Goal: Contribute content: Add original content to the website for others to see

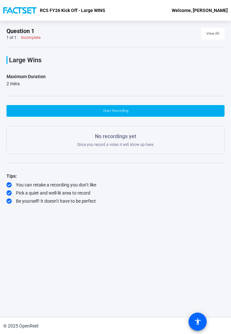
click at [70, 88] on div "Large Wins Maximum Duration 2 mins Start Recording No recordings yet Once you r…" at bounding box center [115, 125] width 218 height 157
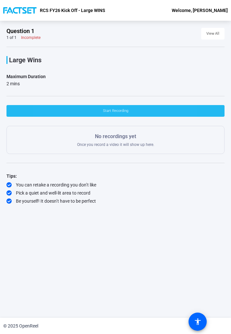
click at [87, 106] on span at bounding box center [115, 111] width 218 height 16
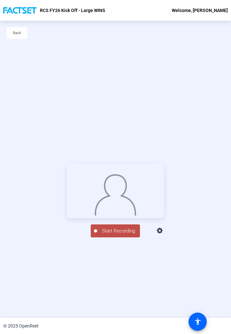
click at [125, 190] on span "Start Recording" at bounding box center [118, 230] width 43 height 7
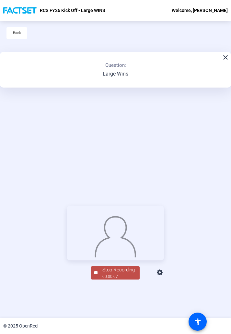
click at [119, 190] on div "Stop Recording" at bounding box center [118, 269] width 32 height 7
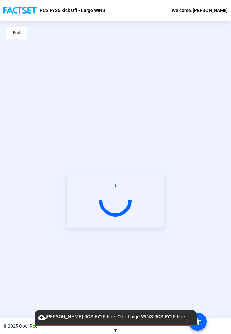
click at [190, 190] on span "cloud_upload Tristan Davis-RCS FY26 Kick Off - Large WINS-RCS FY26 Kick Off - L…" at bounding box center [116, 317] width 162 height 8
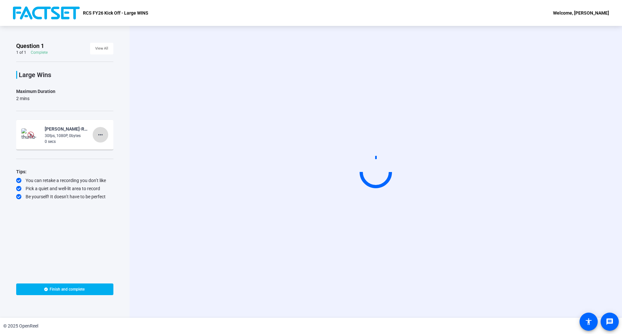
click at [103, 130] on span at bounding box center [101, 135] width 16 height 16
click at [105, 147] on span "Delete clip" at bounding box center [111, 148] width 26 height 8
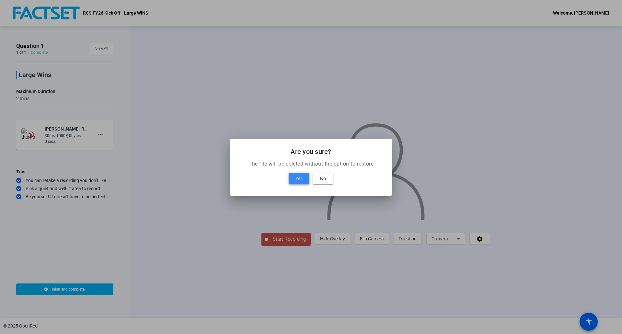
click at [305, 180] on span at bounding box center [299, 179] width 21 height 16
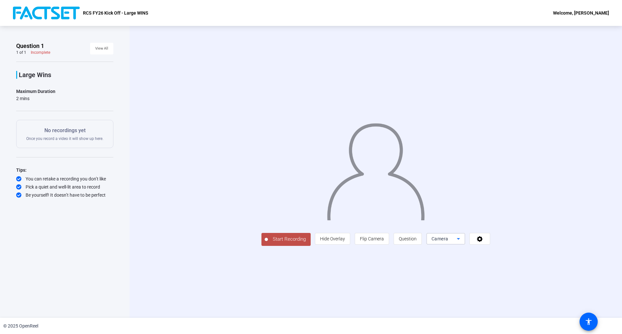
click at [462, 243] on icon at bounding box center [459, 239] width 8 height 8
click at [542, 276] on div at bounding box center [311, 167] width 622 height 334
click at [484, 242] on icon at bounding box center [479, 239] width 7 height 6
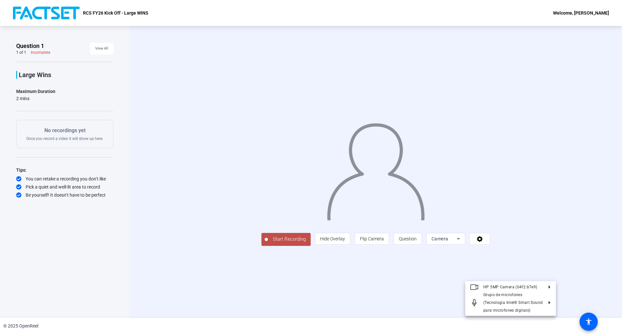
click at [542, 276] on div at bounding box center [311, 167] width 622 height 334
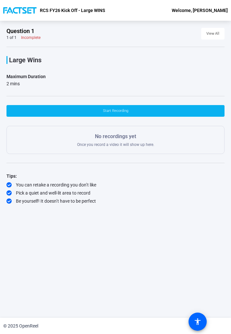
click at [90, 112] on span at bounding box center [115, 111] width 218 height 16
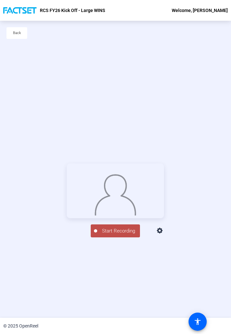
click at [123, 235] on span "Start Recording" at bounding box center [118, 230] width 43 height 7
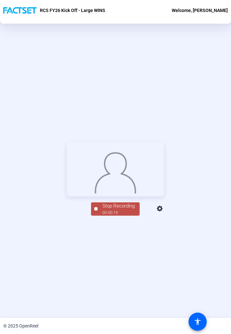
scroll to position [73, 0]
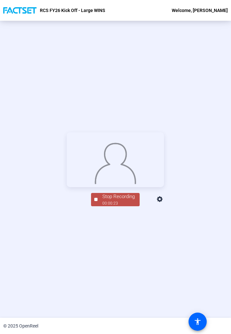
click at [104, 200] on div "Stop Recording" at bounding box center [118, 196] width 32 height 7
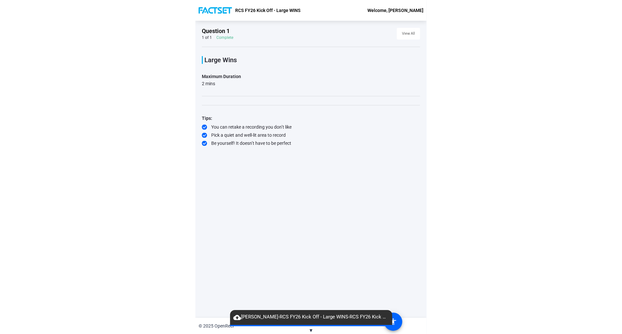
scroll to position [0, 0]
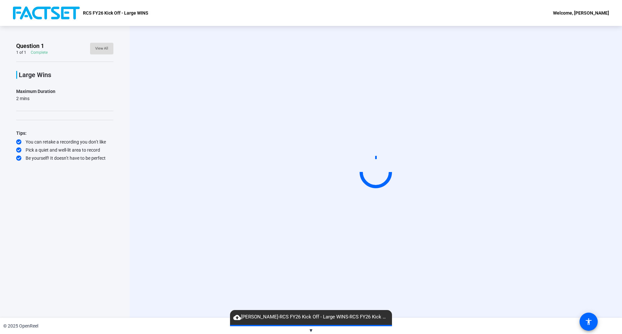
click at [103, 51] on span "View All" at bounding box center [101, 49] width 13 height 10
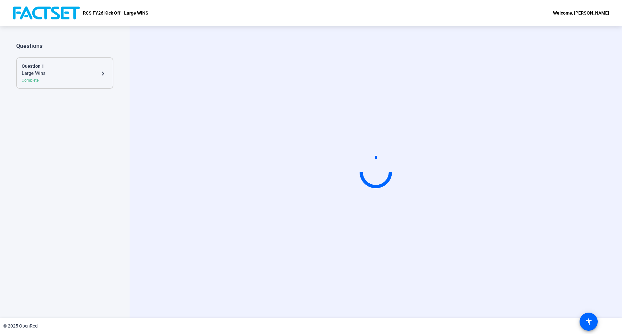
click at [105, 68] on div "Question 1" at bounding box center [65, 66] width 86 height 7
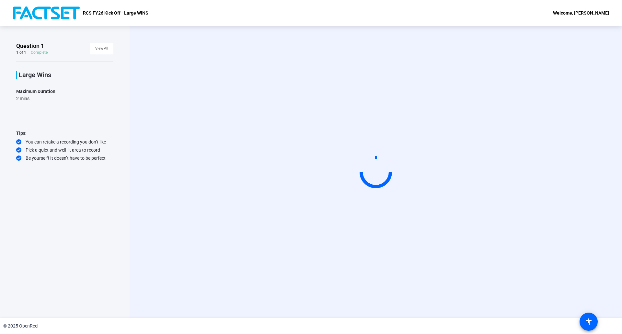
click at [365, 199] on video at bounding box center [375, 171] width 97 height 55
drag, startPoint x: 365, startPoint y: 222, endPoint x: 155, endPoint y: 117, distance: 234.9
click at [155, 117] on div "Start Recording" at bounding box center [376, 172] width 492 height 292
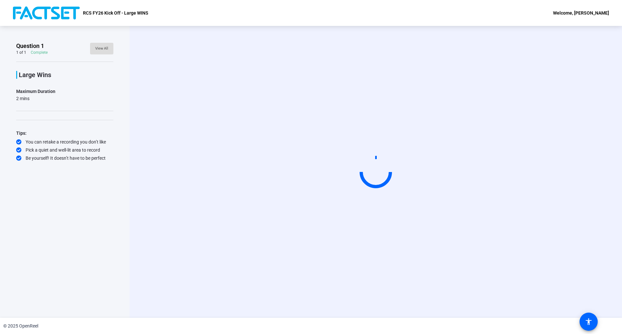
click at [107, 45] on span "View All" at bounding box center [101, 49] width 13 height 10
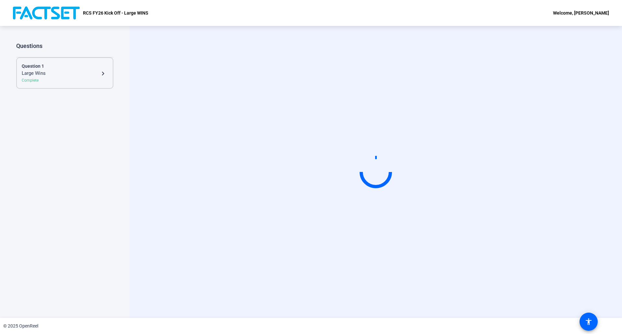
click at [103, 65] on div "Question 1" at bounding box center [65, 66] width 86 height 7
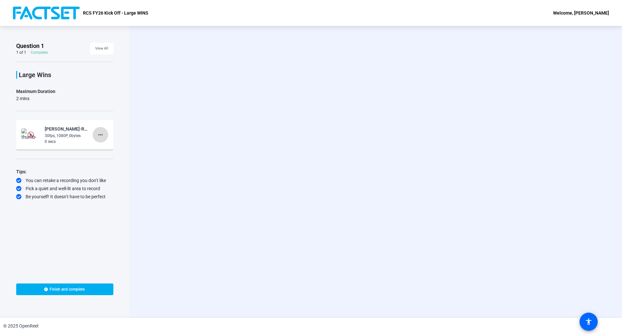
click at [99, 132] on mat-icon "more_horiz" at bounding box center [101, 135] width 8 height 8
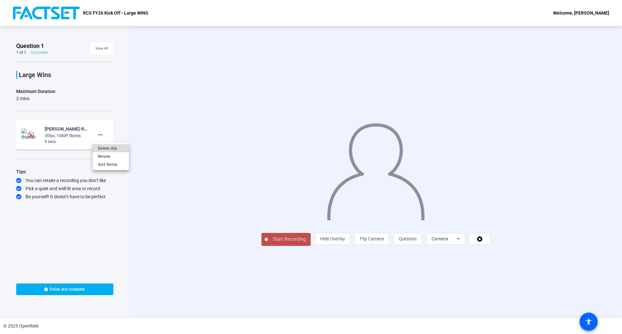
click at [108, 149] on span "Delete clip" at bounding box center [111, 148] width 26 height 8
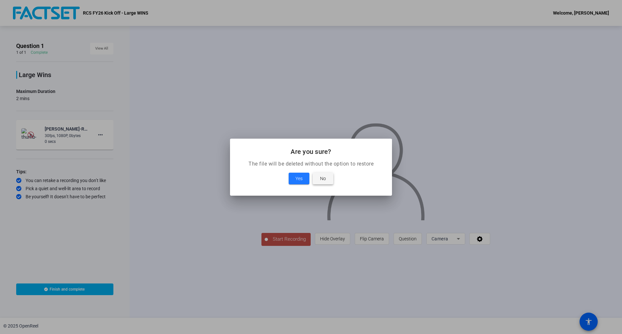
click at [327, 178] on span at bounding box center [323, 179] width 21 height 16
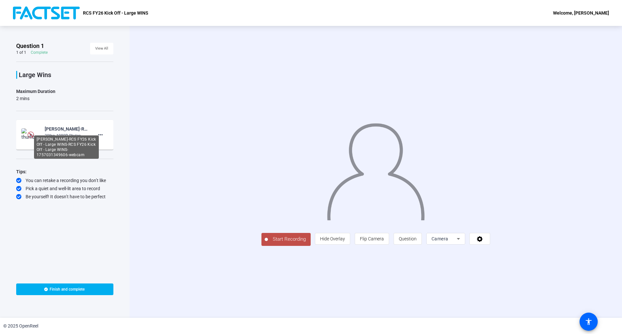
click at [73, 135] on div "Tristan Davis-RCS FY26 Kick Off - Large WINS-RCS FY26 Kick Off - Large WINS-175…" at bounding box center [66, 146] width 65 height 23
click at [78, 131] on div "Tristan Davis-RCS FY26 Kick Off - Large WINS-RCS FY26 Kick Off - Large WINS-175…" at bounding box center [66, 129] width 43 height 8
click at [101, 134] on mat-icon "more_horiz" at bounding box center [101, 135] width 8 height 8
click at [30, 135] on mat-icon "play_circle_outline" at bounding box center [31, 135] width 8 height 6
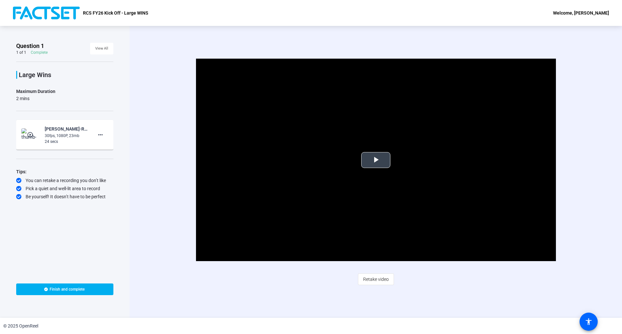
click at [376, 160] on span "Video Player" at bounding box center [376, 160] width 0 height 0
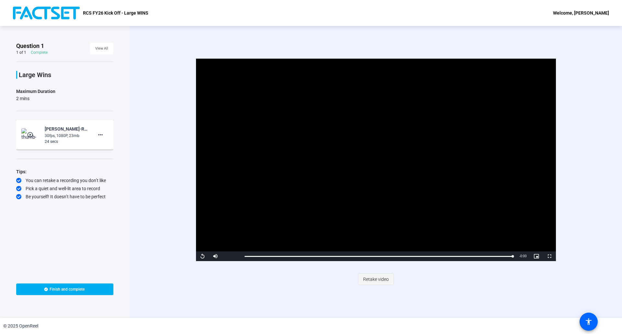
click at [385, 279] on span "Retake video" at bounding box center [376, 279] width 26 height 12
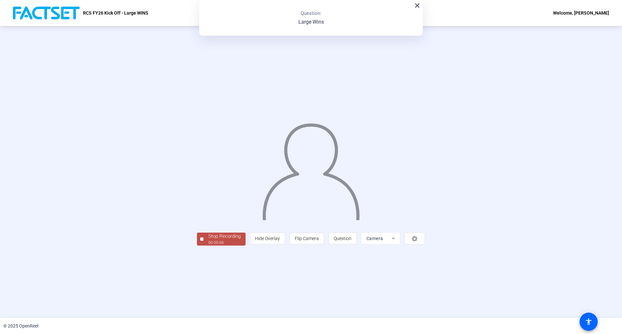
click at [416, 5] on mat-icon "close" at bounding box center [417, 6] width 8 height 8
click at [203, 246] on span "Stop Recording 00:00:08" at bounding box center [224, 239] width 42 height 13
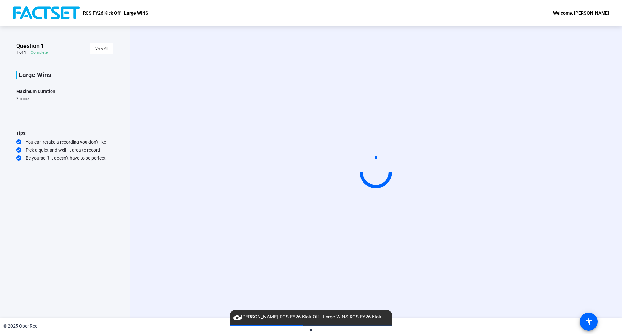
click at [307, 327] on div "© 2025 OpenReel" at bounding box center [311, 326] width 622 height 16
click at [310, 329] on span "▼" at bounding box center [311, 331] width 5 height 6
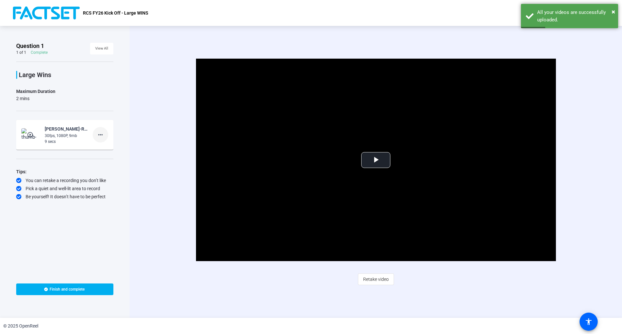
click at [103, 134] on mat-icon "more_horiz" at bounding box center [101, 135] width 8 height 8
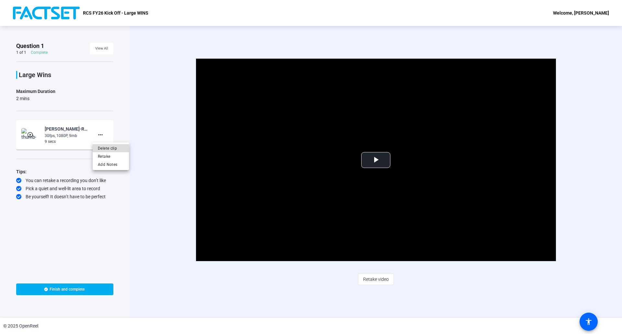
click at [100, 148] on span "Delete clip" at bounding box center [111, 148] width 26 height 8
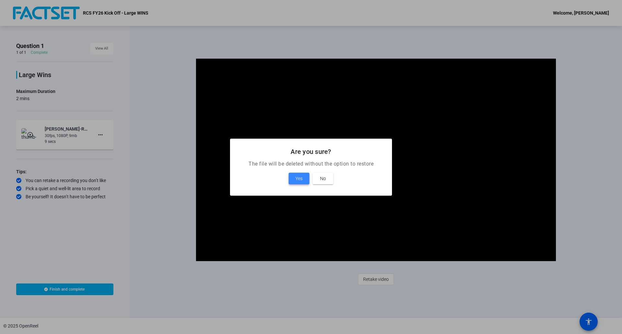
click at [294, 177] on span at bounding box center [299, 179] width 21 height 16
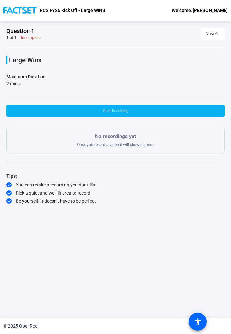
click at [59, 110] on span at bounding box center [115, 111] width 218 height 16
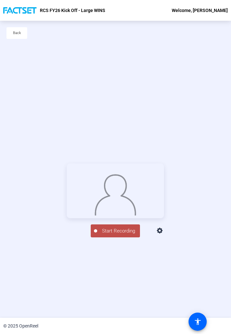
click at [124, 235] on span "Start Recording" at bounding box center [118, 230] width 43 height 7
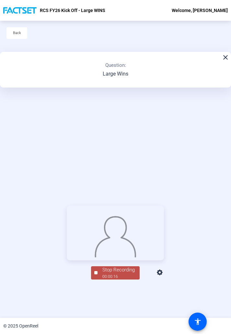
click at [72, 309] on div "Stop Recording 00:00:16 person Hide Overlay flip Flip Camera question_mark Ques…" at bounding box center [115, 242] width 231 height 297
click at [98, 279] on span "Stop Recording 00:00:17" at bounding box center [119, 272] width 42 height 13
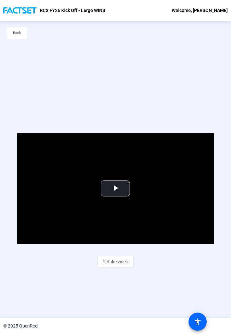
click at [54, 103] on div "Video Player is loading. Play Video Play Mute Current Time 0:00 / Duration 0:18…" at bounding box center [115, 200] width 231 height 297
click at [115, 260] on span "Retake video" at bounding box center [116, 261] width 26 height 12
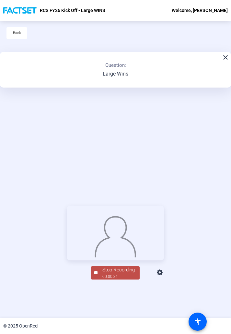
click at [95, 274] on div at bounding box center [95, 272] width 3 height 3
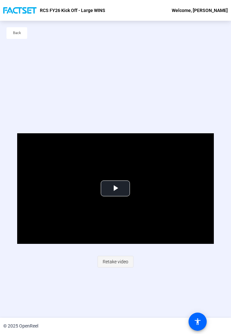
click at [107, 258] on span "Retake video" at bounding box center [116, 261] width 26 height 12
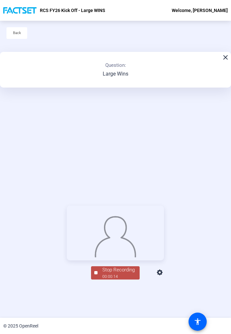
click at [118, 273] on div "Stop Recording" at bounding box center [118, 269] width 32 height 7
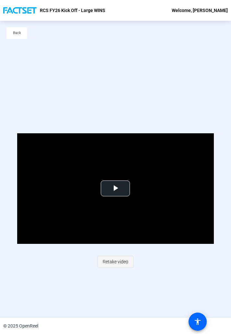
click at [105, 257] on span "Retake video" at bounding box center [116, 261] width 26 height 12
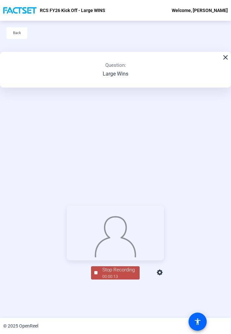
click at [99, 279] on span "Stop Recording 00:00:13" at bounding box center [119, 272] width 42 height 13
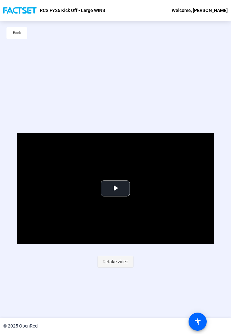
click at [104, 259] on span "Retake video" at bounding box center [116, 261] width 26 height 12
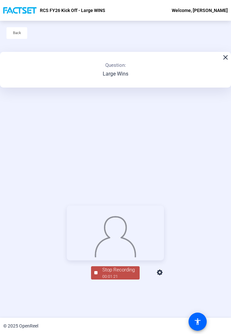
drag, startPoint x: 108, startPoint y: 278, endPoint x: 73, endPoint y: 208, distance: 78.1
click at [95, 213] on img at bounding box center [116, 235] width 42 height 44
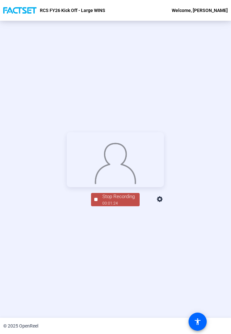
click at [93, 206] on button "Stop Recording 00:01:24" at bounding box center [115, 199] width 49 height 13
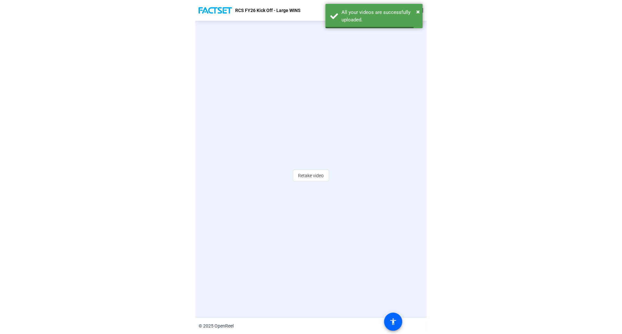
scroll to position [29, 0]
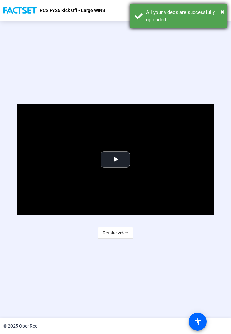
click at [225, 11] on div "× All your videos are successfully uploaded." at bounding box center [178, 16] width 97 height 24
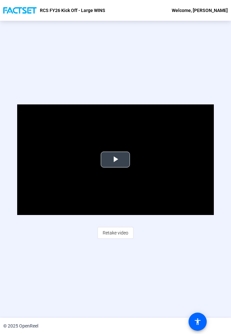
click at [115, 159] on span "Video Player" at bounding box center [115, 159] width 0 height 0
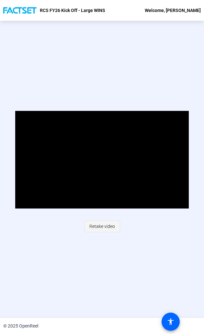
click at [101, 223] on span "Retake video" at bounding box center [102, 226] width 26 height 12
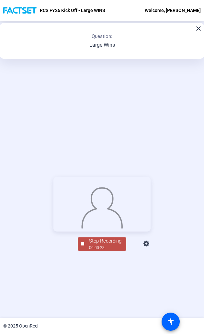
click at [94, 250] on div "00:00:23" at bounding box center [105, 248] width 32 height 6
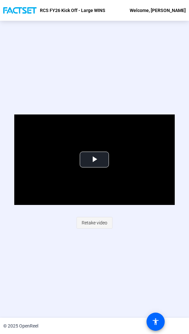
click at [87, 224] on span "Retake video" at bounding box center [95, 222] width 26 height 12
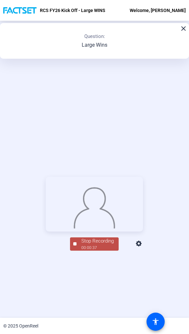
click at [95, 250] on div "00:00:37" at bounding box center [97, 248] width 32 height 6
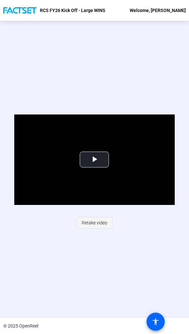
click at [95, 224] on span "Retake video" at bounding box center [95, 222] width 26 height 12
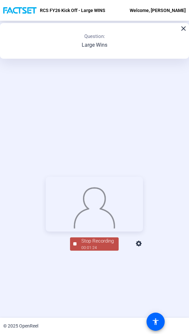
click at [90, 245] on div "Stop Recording" at bounding box center [97, 240] width 32 height 7
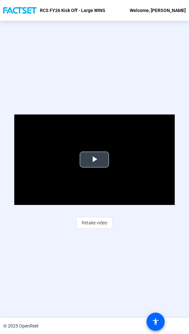
click at [94, 159] on span "Video Player" at bounding box center [94, 159] width 0 height 0
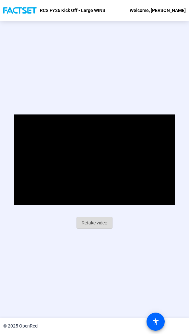
click at [93, 222] on span "Retake video" at bounding box center [95, 222] width 26 height 12
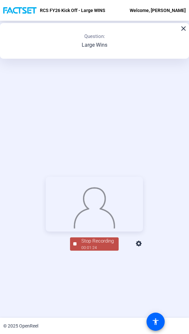
click at [98, 250] on div "00:01:24" at bounding box center [97, 248] width 32 height 6
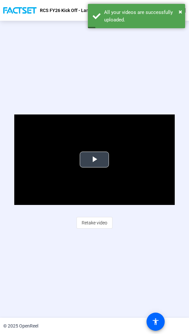
click at [94, 159] on span "Video Player" at bounding box center [94, 159] width 0 height 0
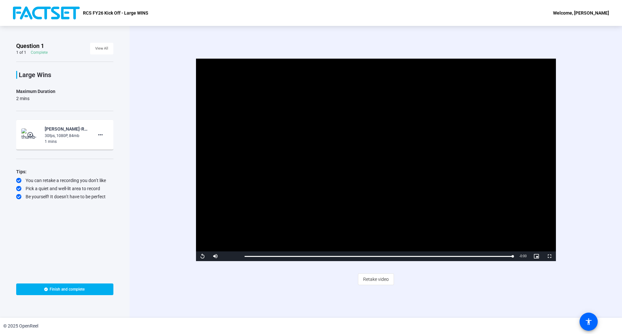
scroll to position [0, 0]
click at [49, 289] on span at bounding box center [64, 290] width 97 height 16
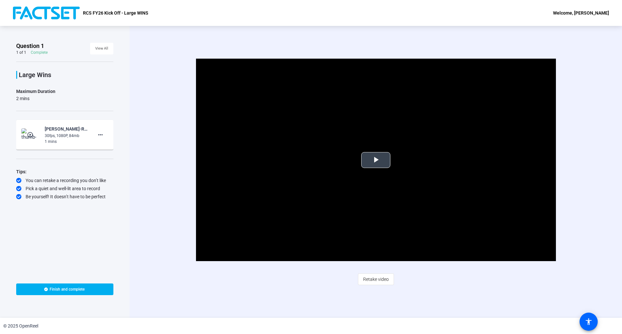
click at [376, 160] on span "Video Player" at bounding box center [376, 160] width 0 height 0
